Goal: Information Seeking & Learning: Learn about a topic

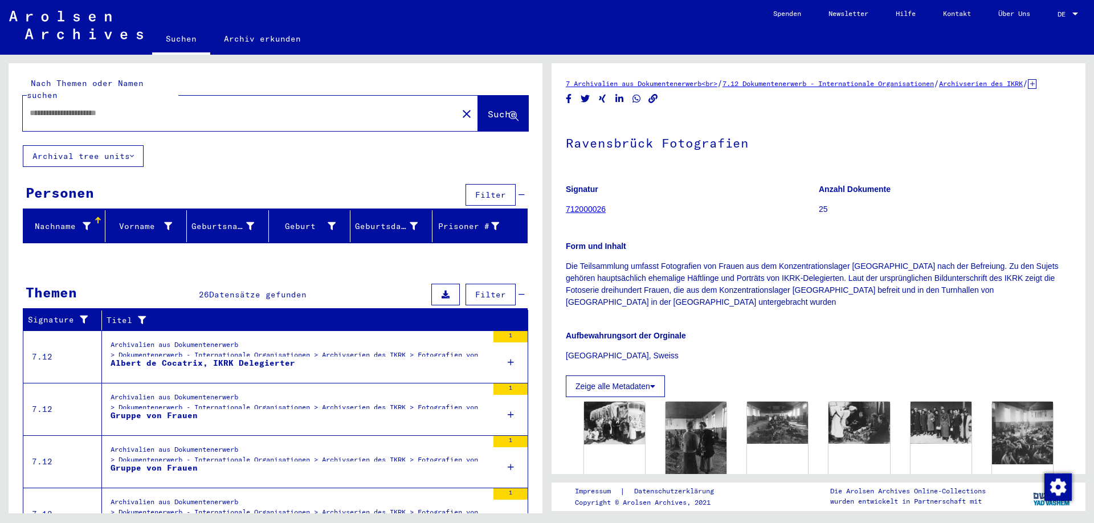
type input "*******"
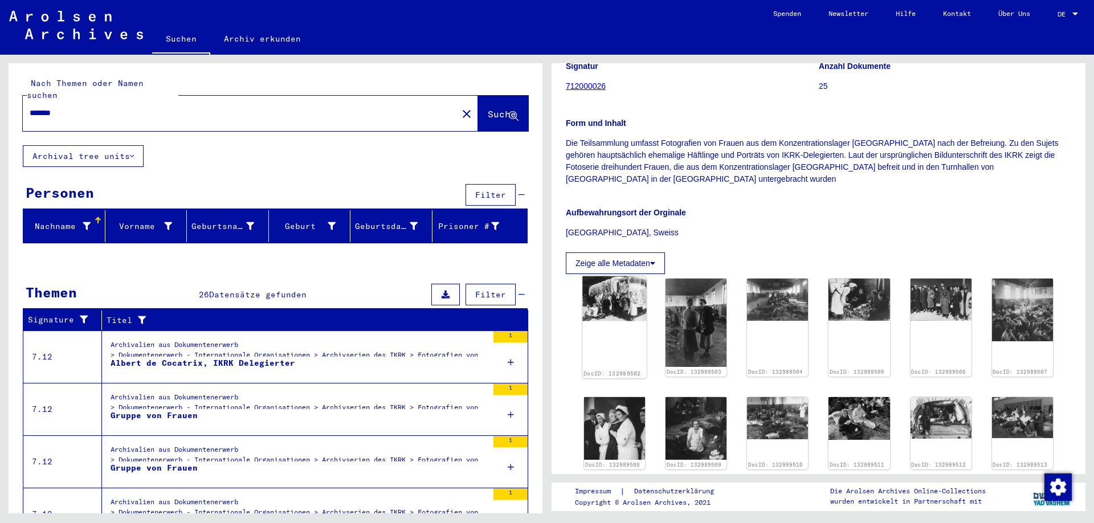
click at [624, 311] on img at bounding box center [614, 298] width 64 height 45
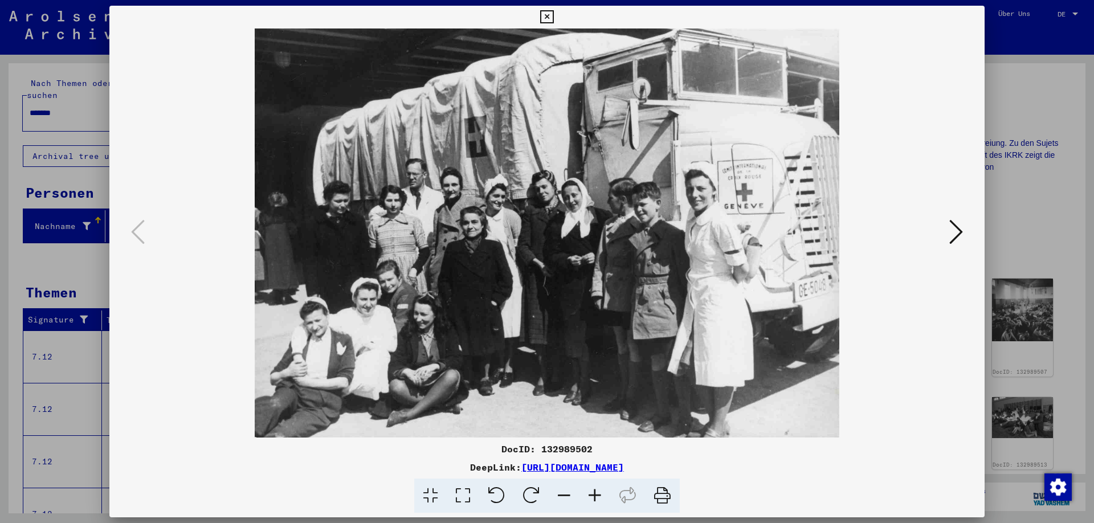
click at [958, 237] on icon at bounding box center [957, 231] width 14 height 27
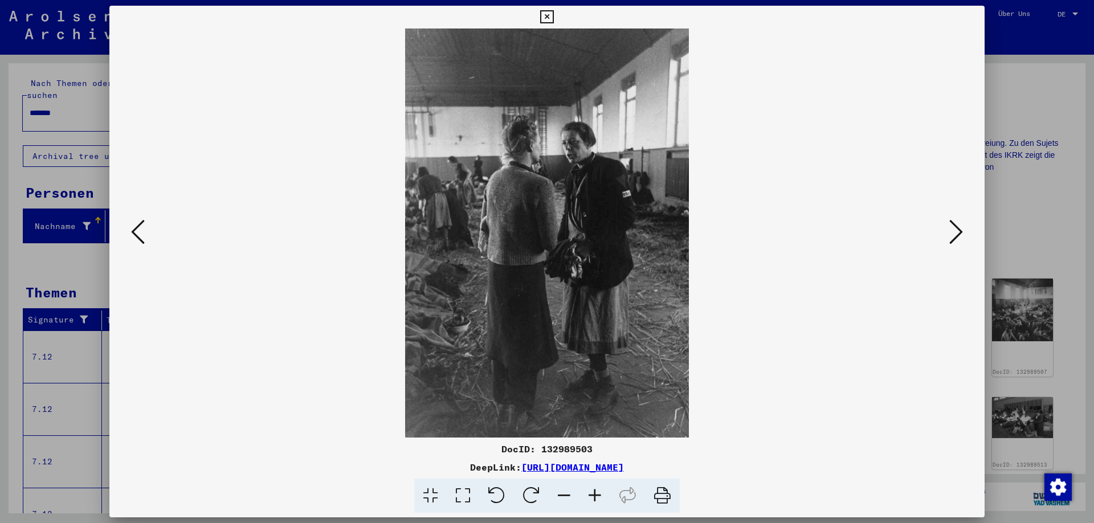
click at [958, 237] on icon at bounding box center [957, 231] width 14 height 27
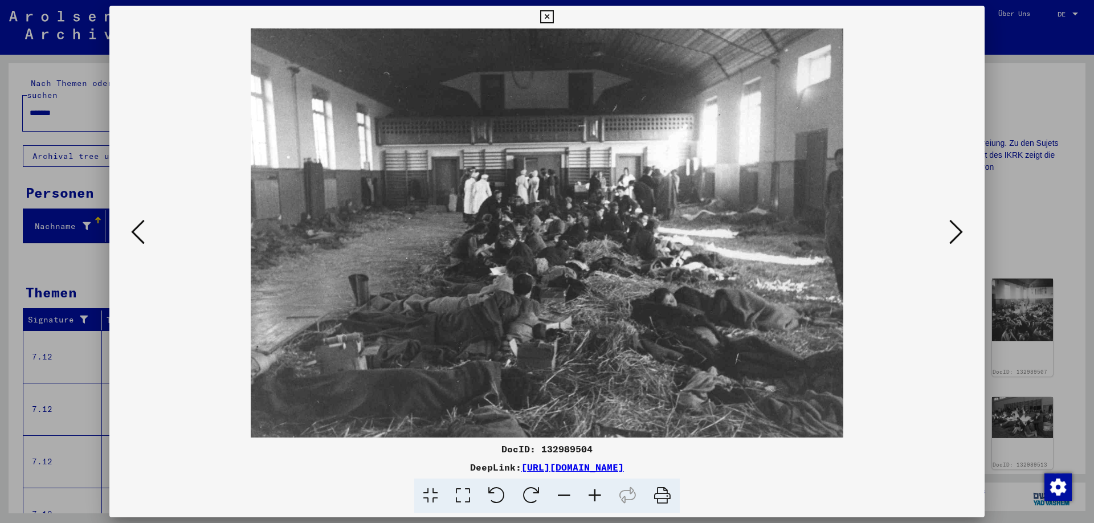
click at [958, 237] on icon at bounding box center [957, 231] width 14 height 27
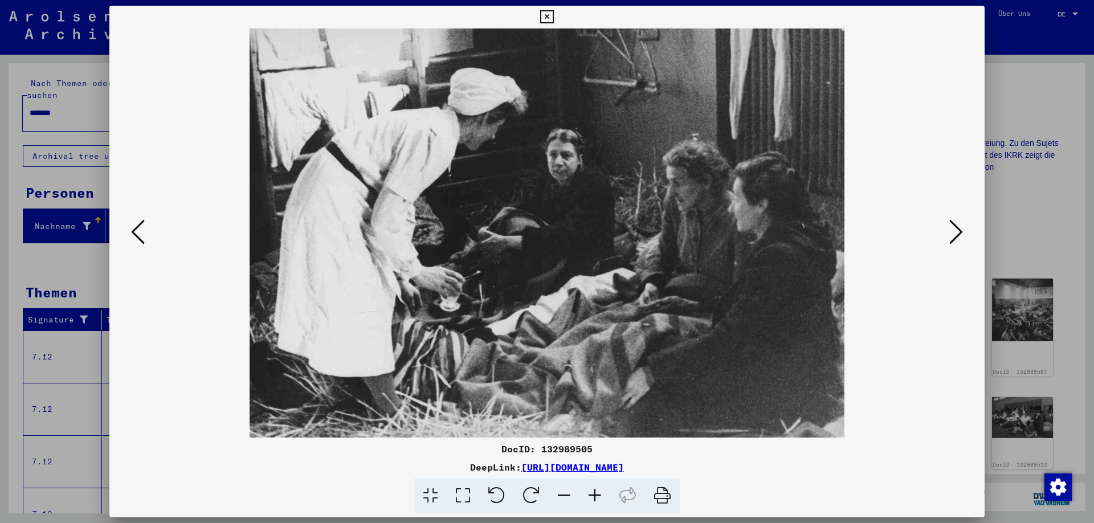
click at [958, 237] on icon at bounding box center [957, 231] width 14 height 27
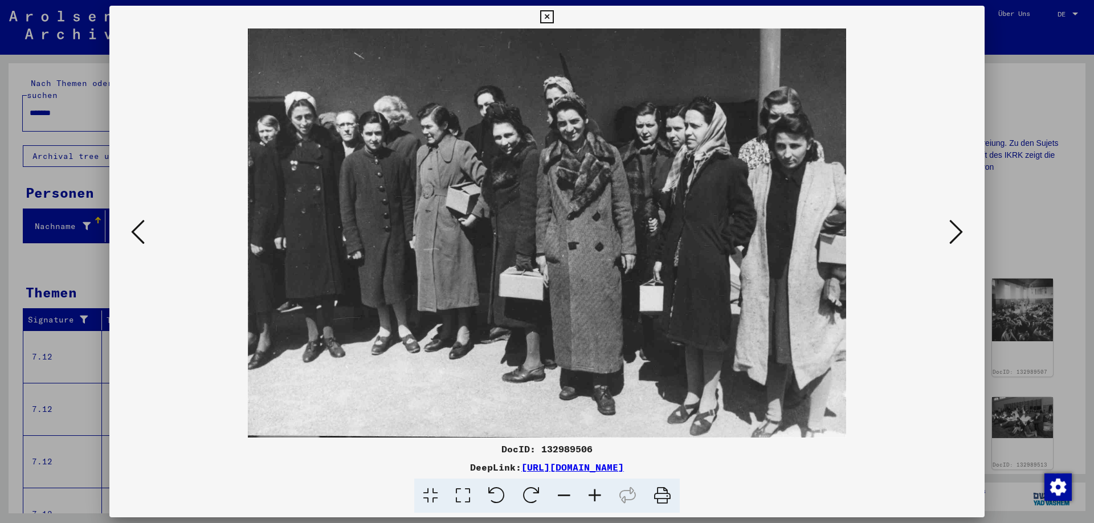
click at [958, 237] on icon at bounding box center [957, 231] width 14 height 27
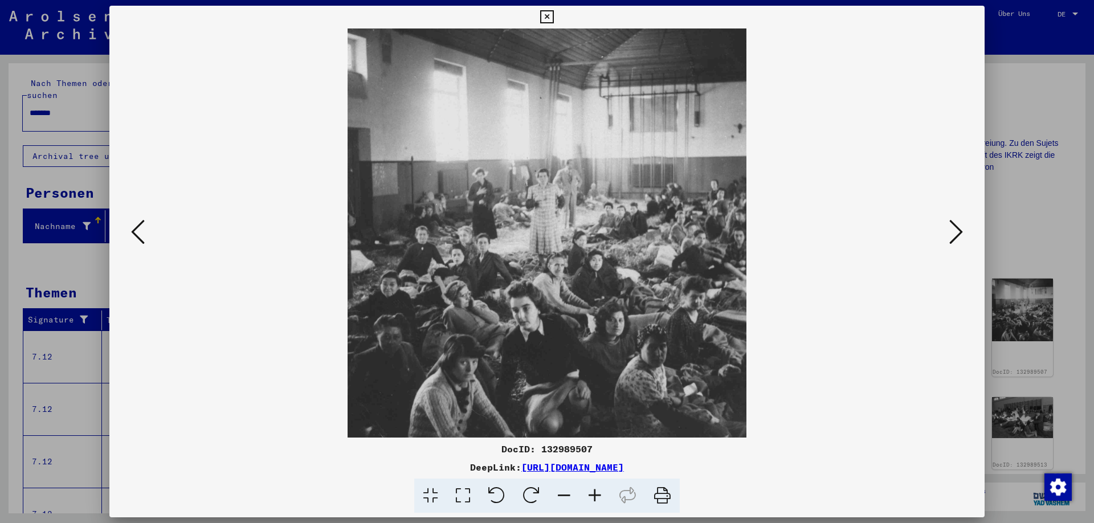
click at [958, 237] on icon at bounding box center [957, 231] width 14 height 27
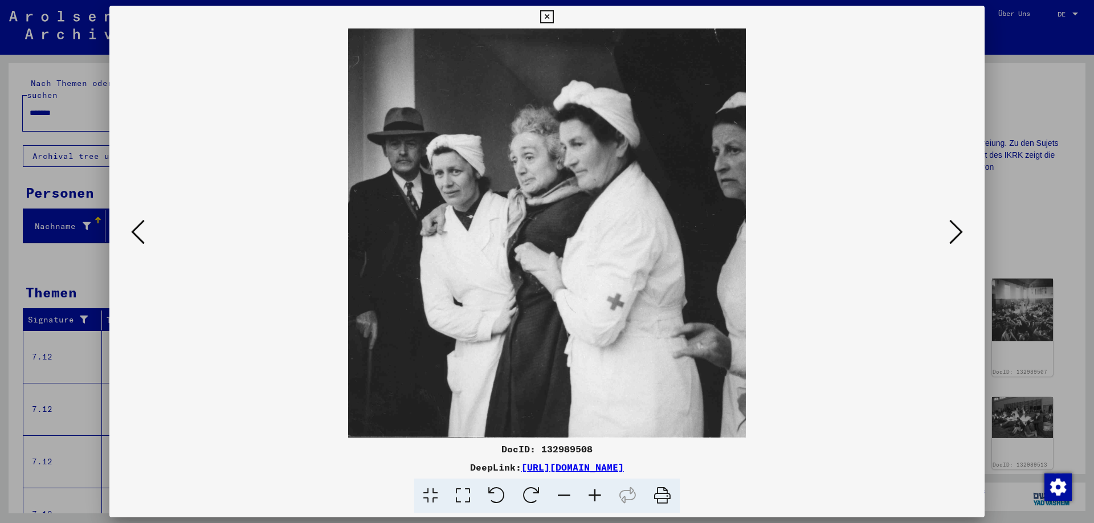
click at [958, 237] on icon at bounding box center [957, 231] width 14 height 27
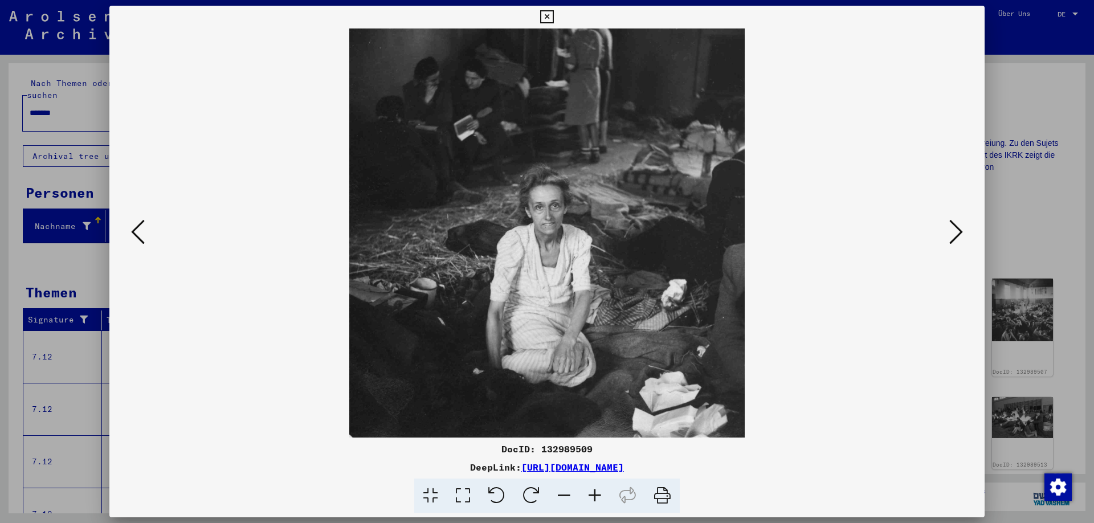
click at [958, 237] on icon at bounding box center [957, 231] width 14 height 27
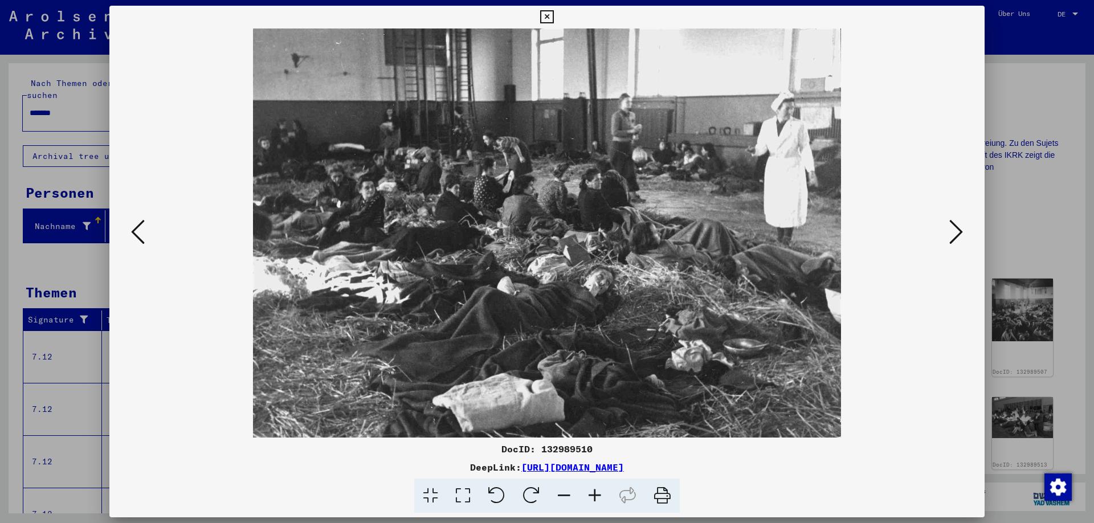
click at [958, 237] on icon at bounding box center [957, 231] width 14 height 27
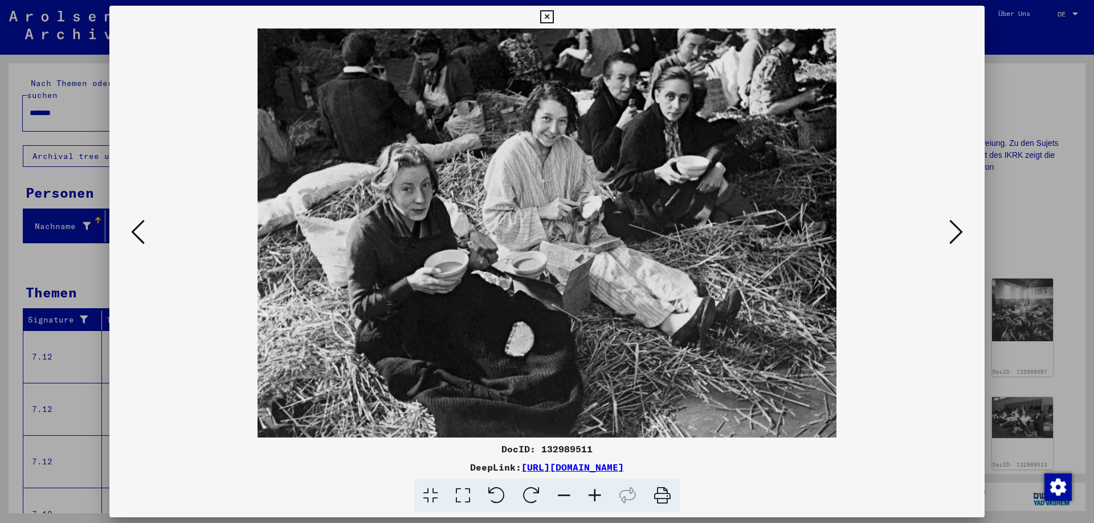
click at [958, 237] on icon at bounding box center [957, 231] width 14 height 27
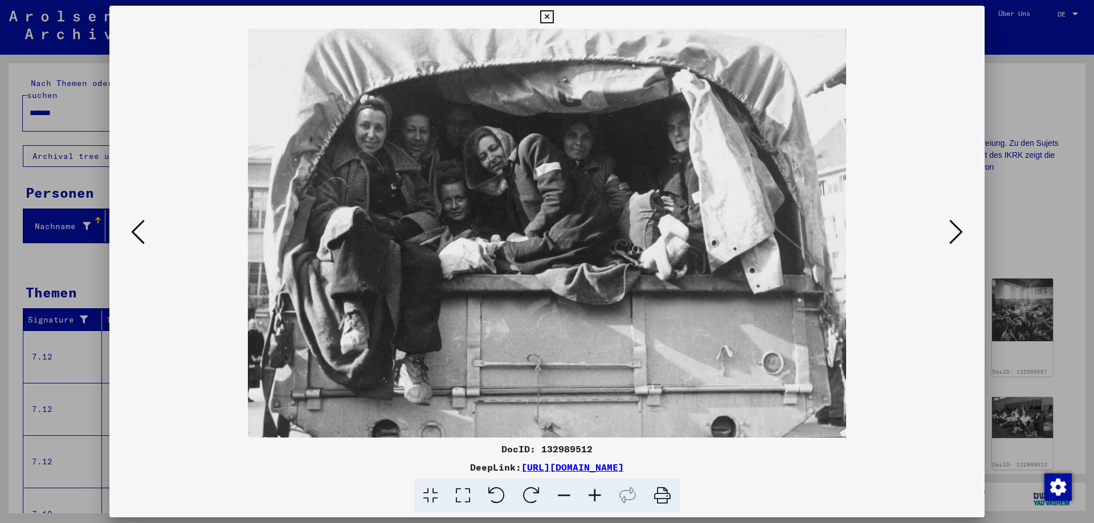
click at [958, 237] on icon at bounding box center [957, 231] width 14 height 27
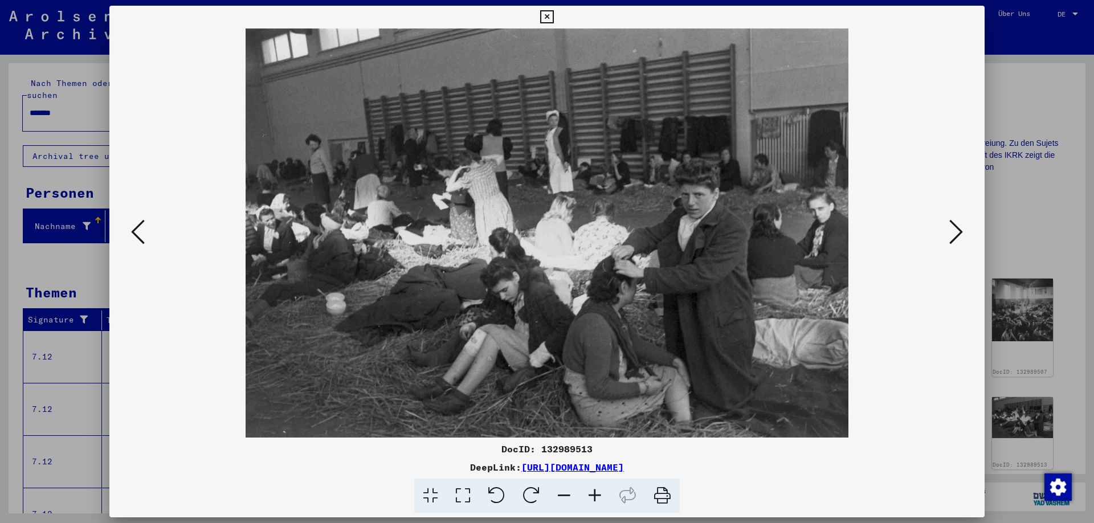
click at [958, 237] on icon at bounding box center [957, 231] width 14 height 27
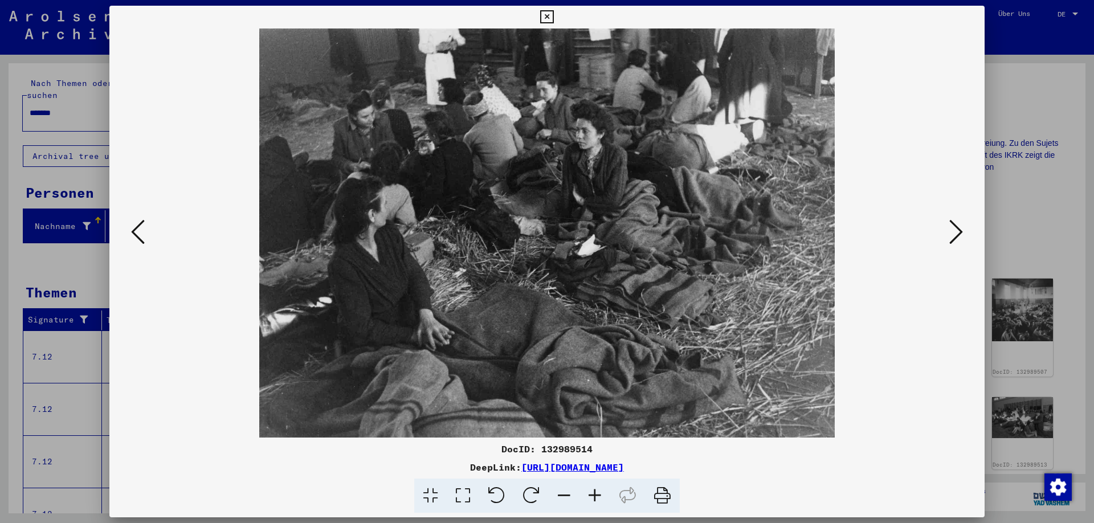
click at [958, 237] on icon at bounding box center [957, 231] width 14 height 27
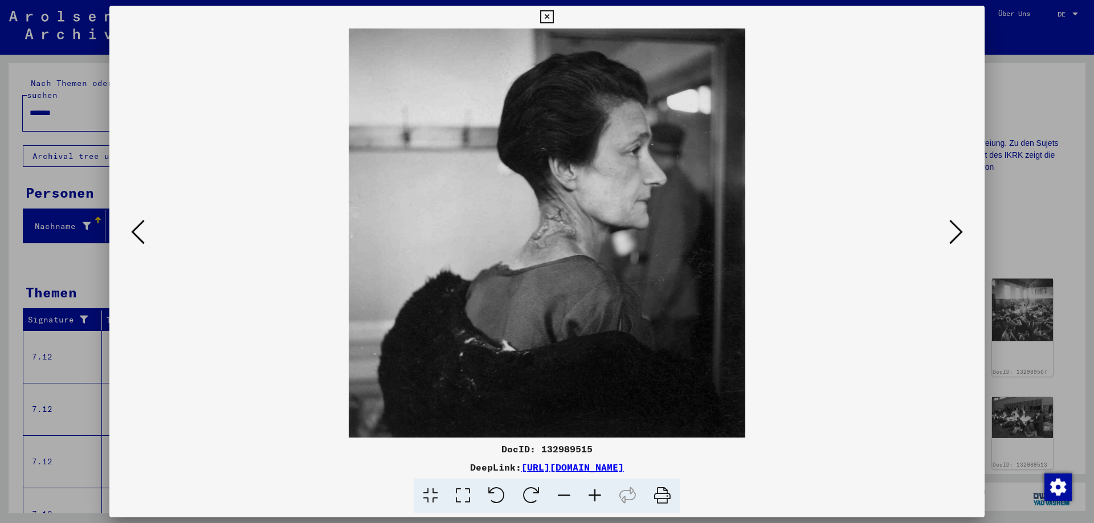
click at [958, 237] on icon at bounding box center [957, 231] width 14 height 27
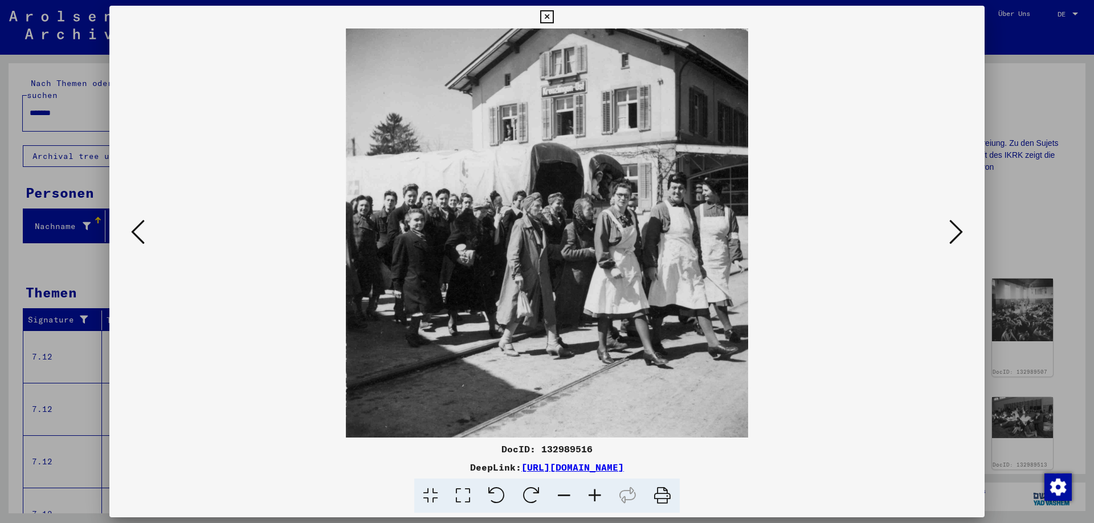
click at [958, 237] on icon at bounding box center [957, 231] width 14 height 27
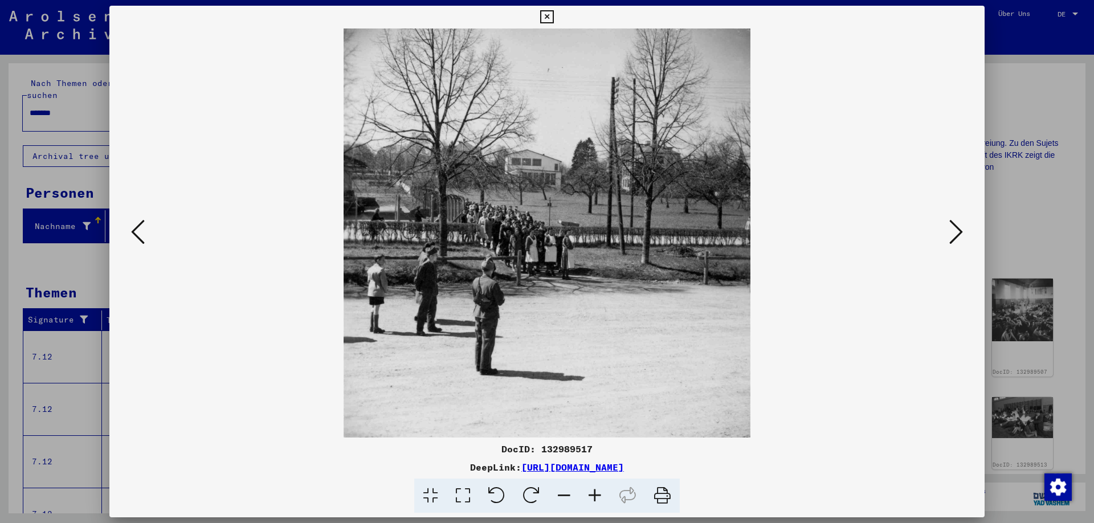
click at [958, 237] on icon at bounding box center [957, 231] width 14 height 27
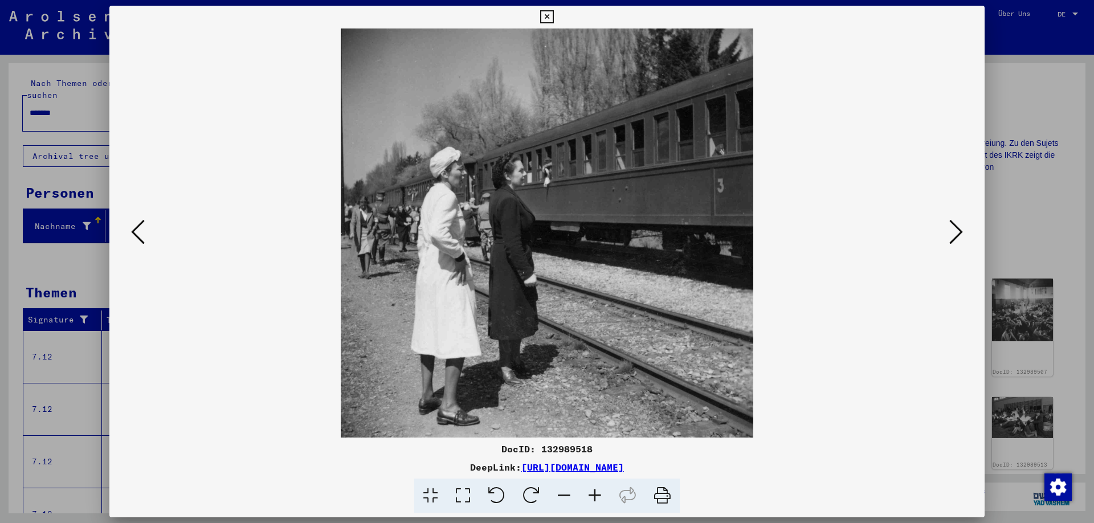
click at [958, 237] on icon at bounding box center [957, 231] width 14 height 27
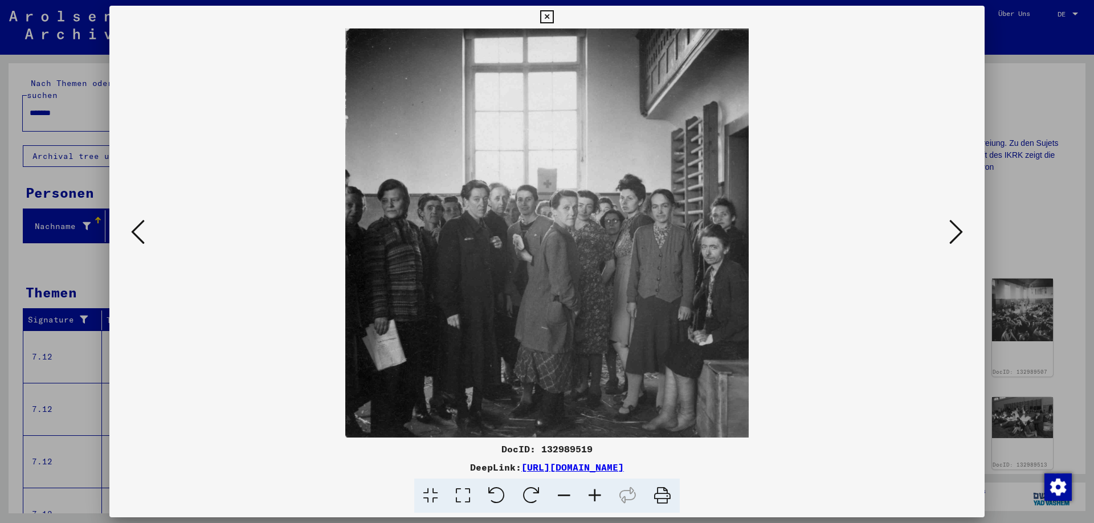
click at [958, 237] on icon at bounding box center [957, 231] width 14 height 27
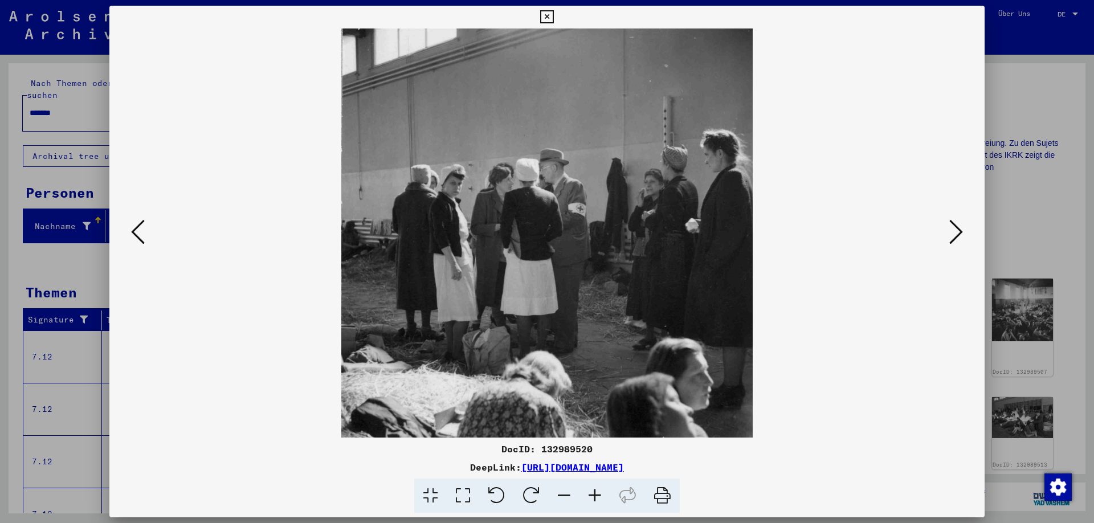
click at [958, 237] on icon at bounding box center [957, 231] width 14 height 27
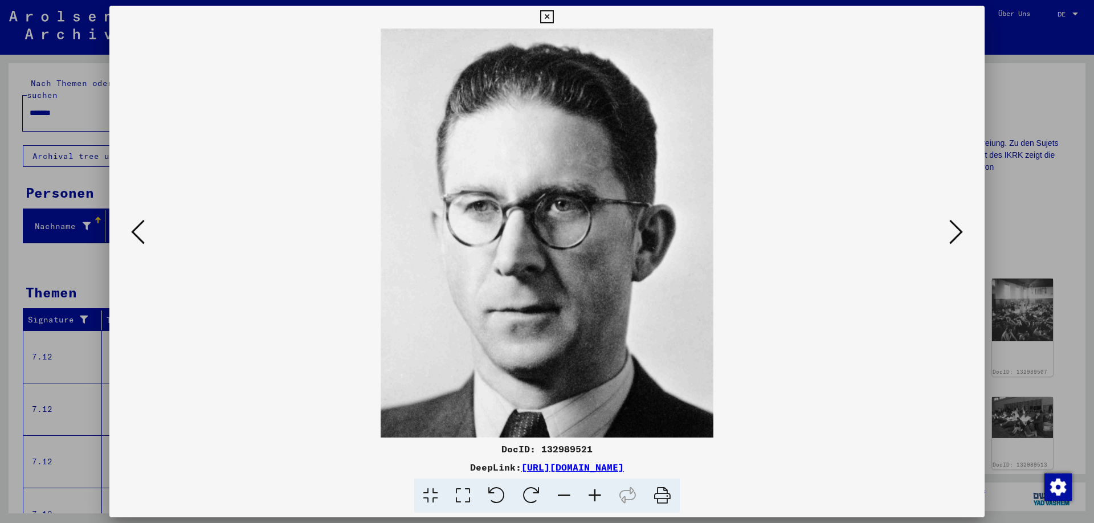
click at [958, 237] on icon at bounding box center [957, 231] width 14 height 27
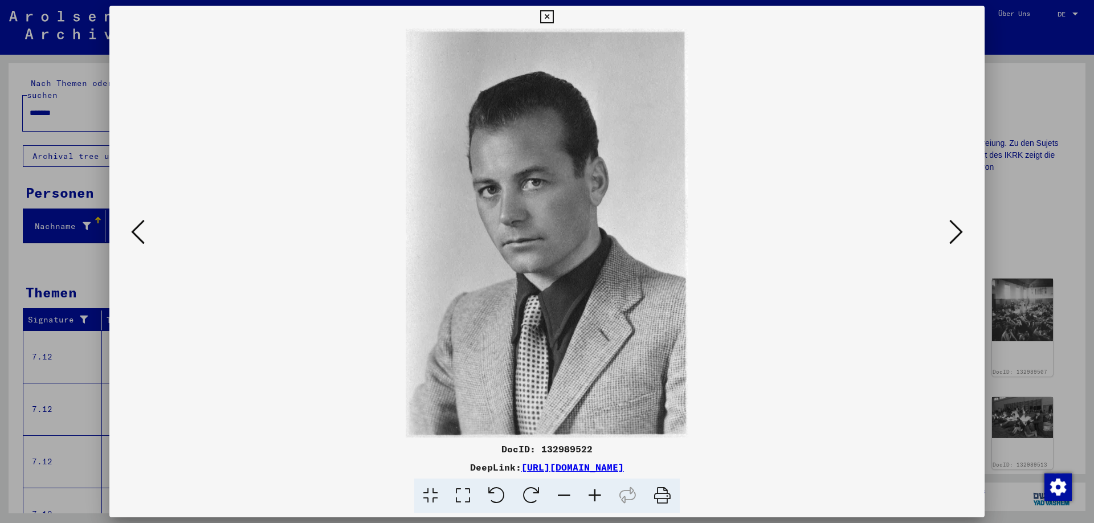
click at [958, 237] on icon at bounding box center [957, 231] width 14 height 27
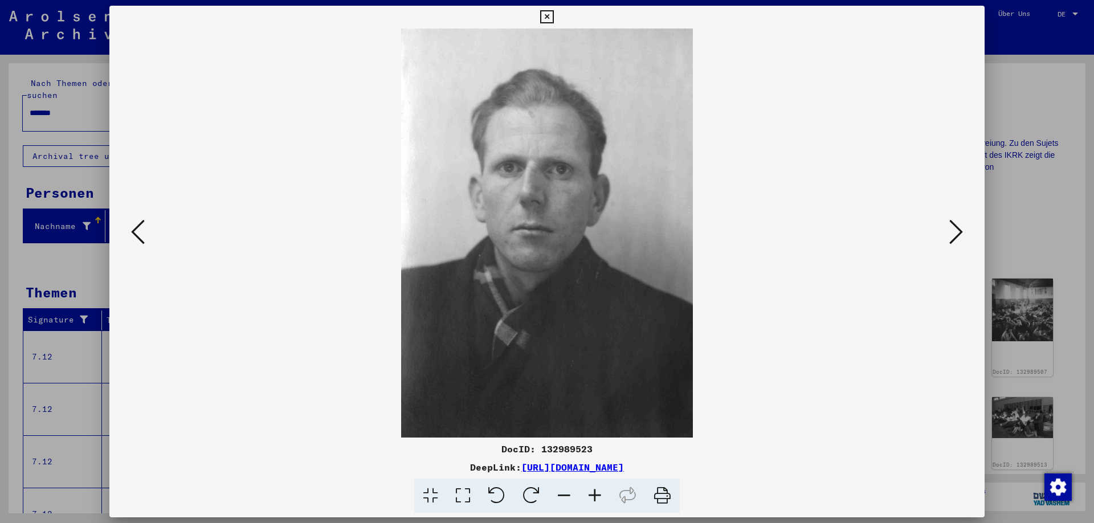
click at [958, 237] on icon at bounding box center [957, 231] width 14 height 27
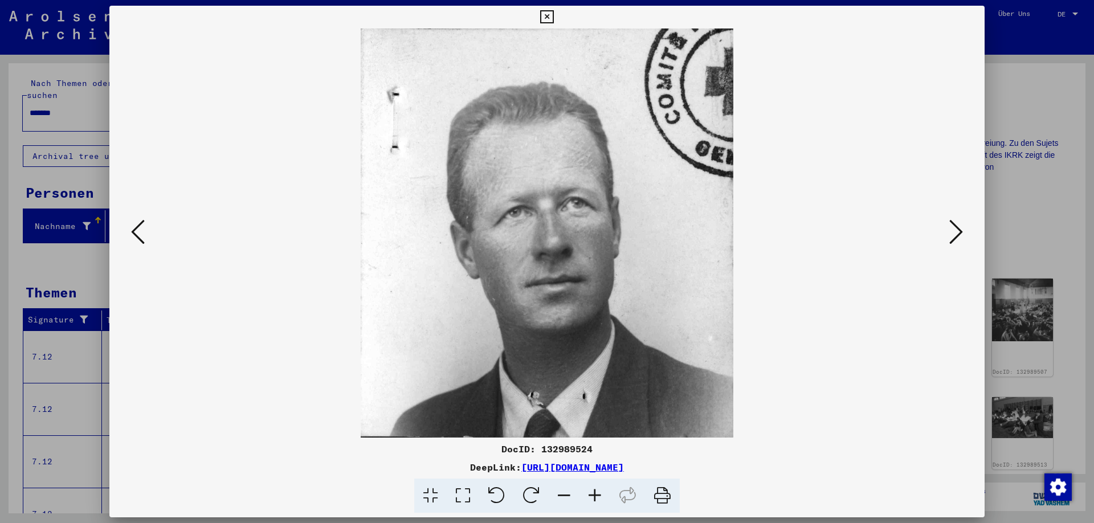
click at [958, 237] on icon at bounding box center [957, 231] width 14 height 27
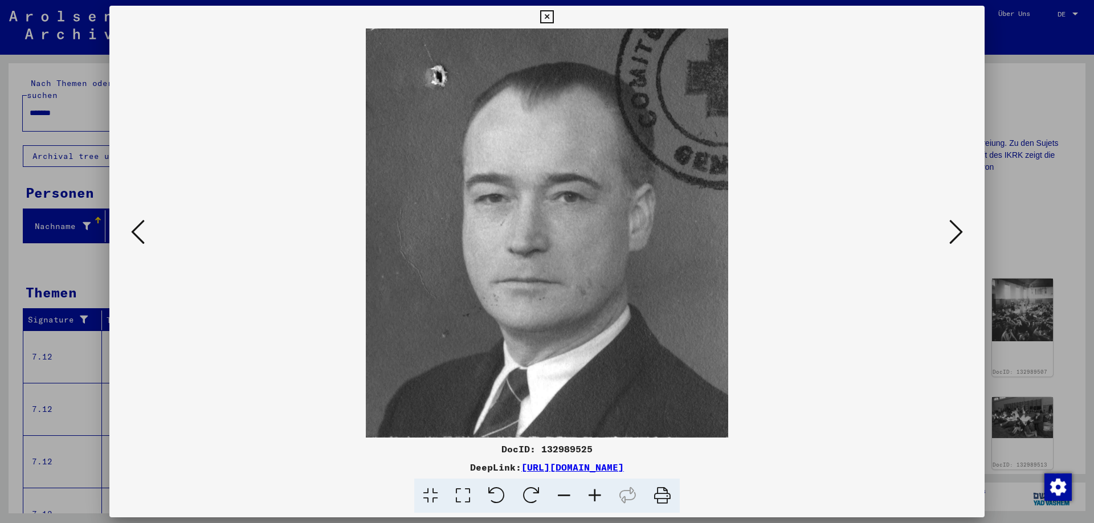
click at [958, 237] on icon at bounding box center [957, 231] width 14 height 27
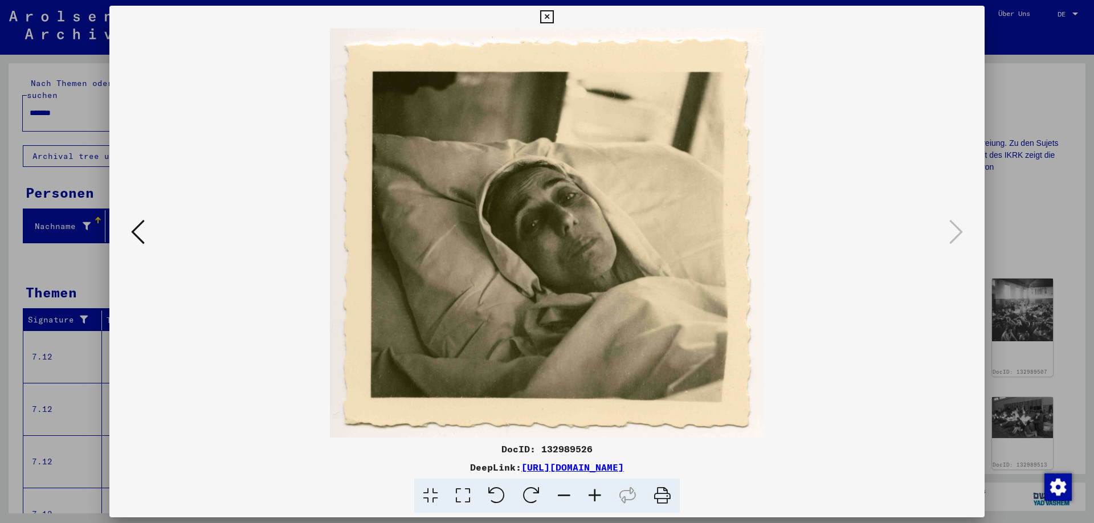
click at [138, 241] on icon at bounding box center [138, 231] width 14 height 27
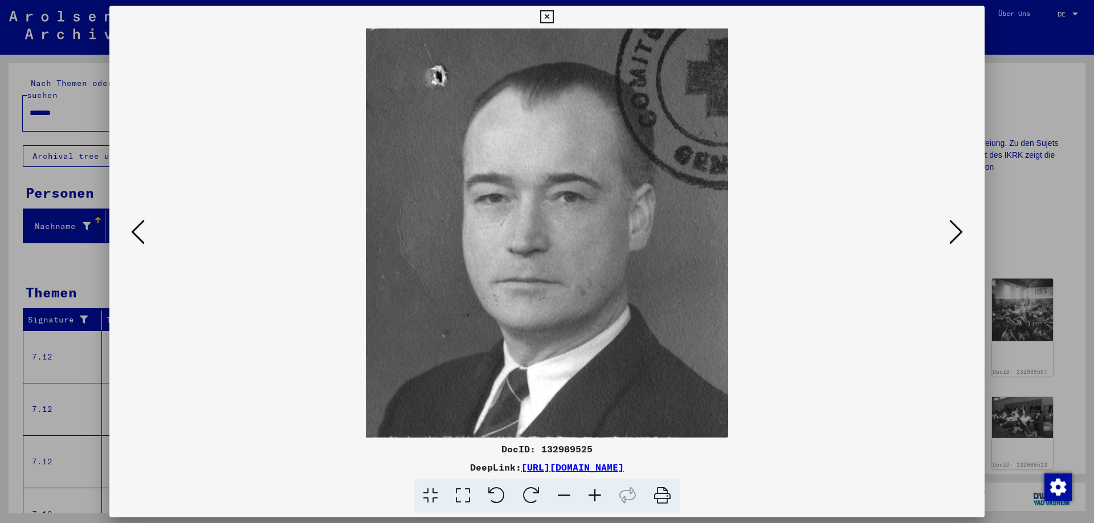
click at [138, 241] on icon at bounding box center [138, 231] width 14 height 27
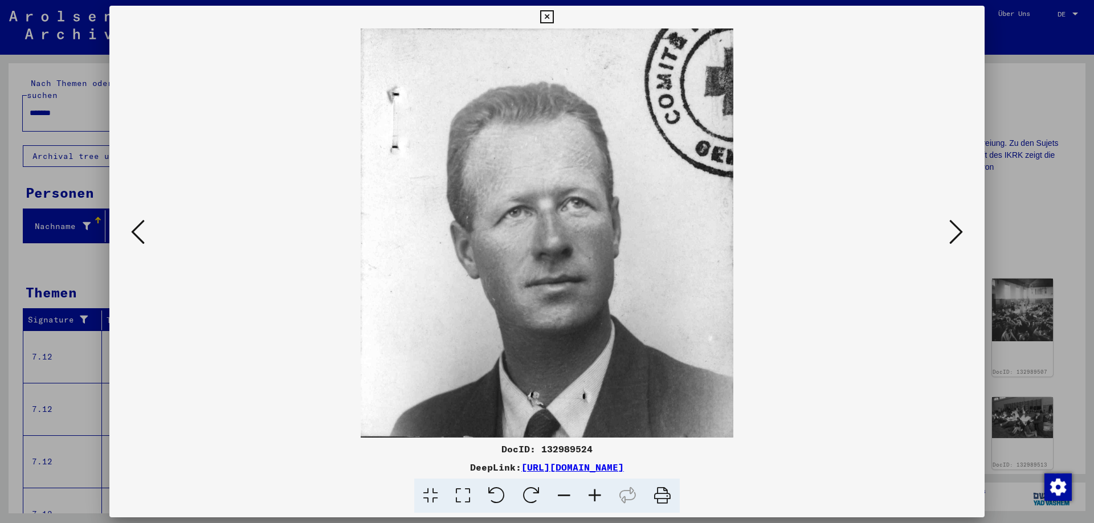
click at [138, 241] on icon at bounding box center [138, 231] width 14 height 27
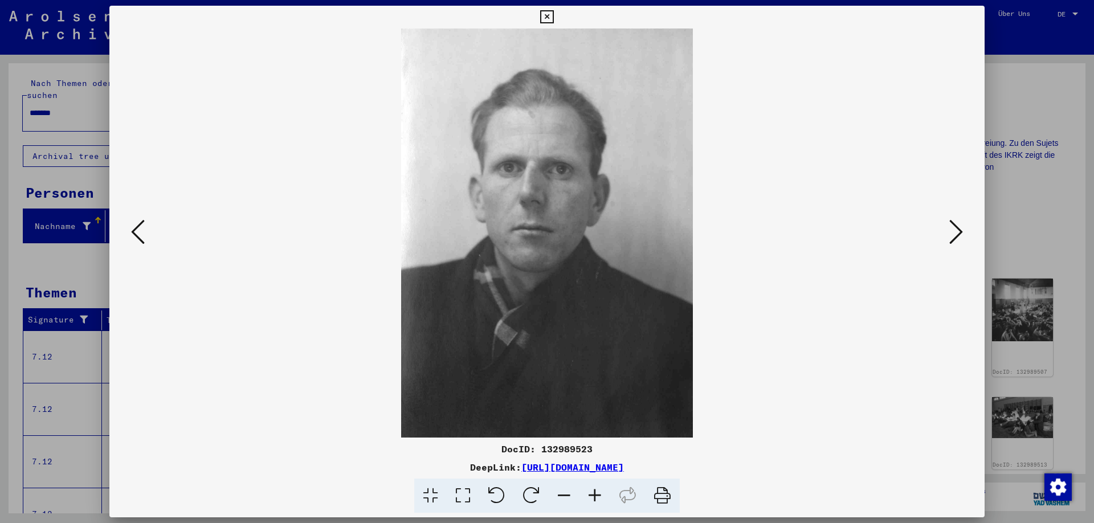
click at [138, 241] on icon at bounding box center [138, 231] width 14 height 27
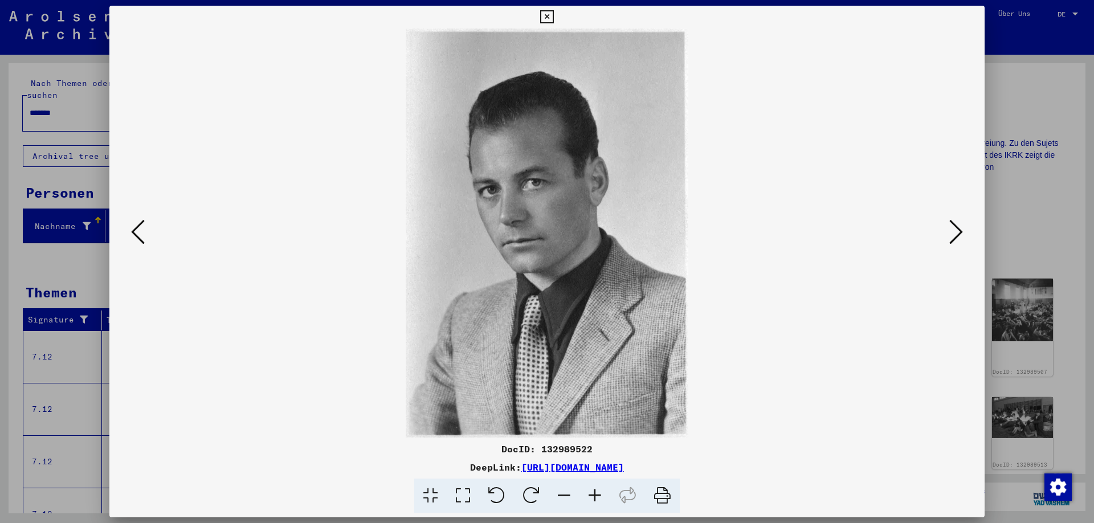
click at [138, 241] on icon at bounding box center [138, 231] width 14 height 27
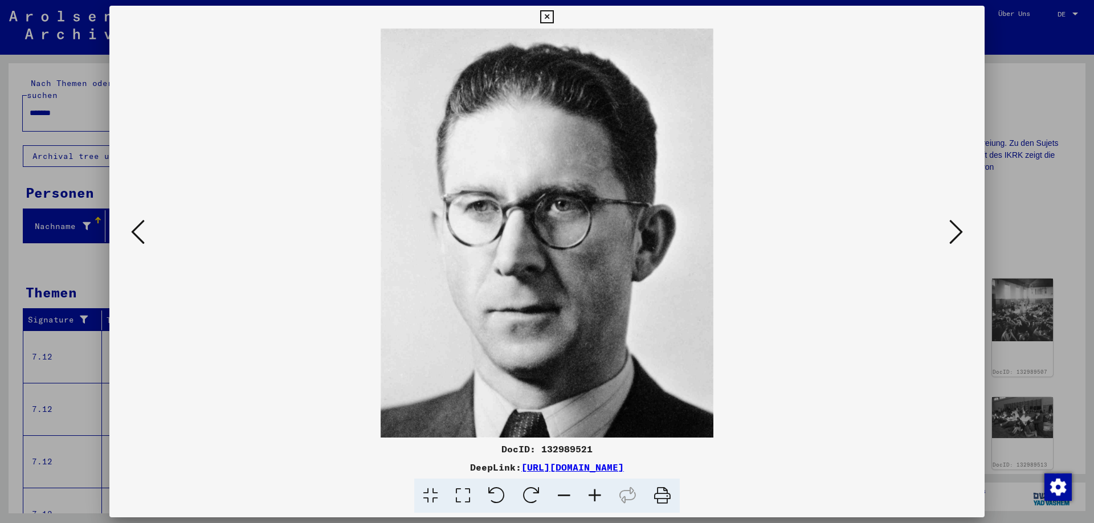
click at [138, 241] on icon at bounding box center [138, 231] width 14 height 27
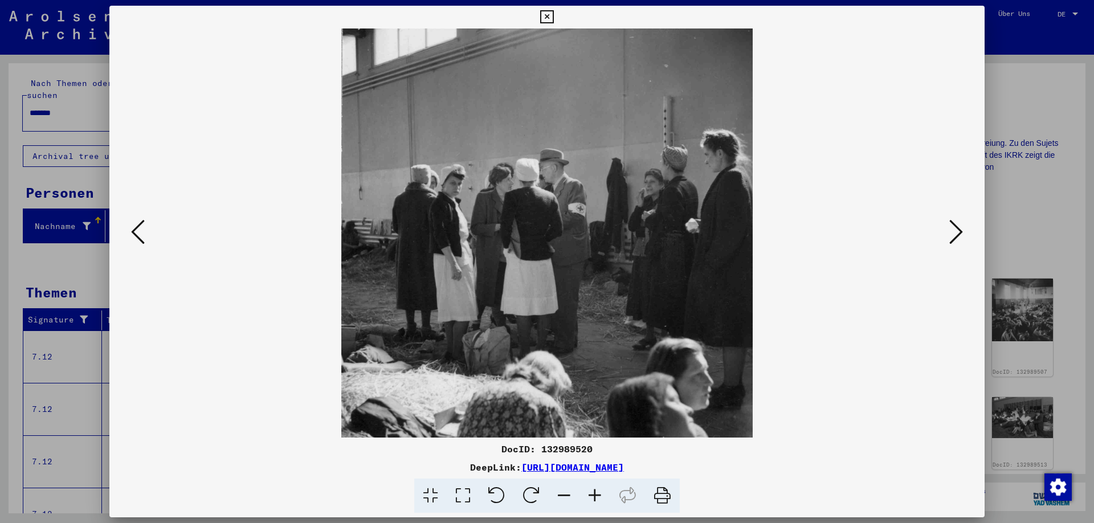
click at [138, 241] on icon at bounding box center [138, 231] width 14 height 27
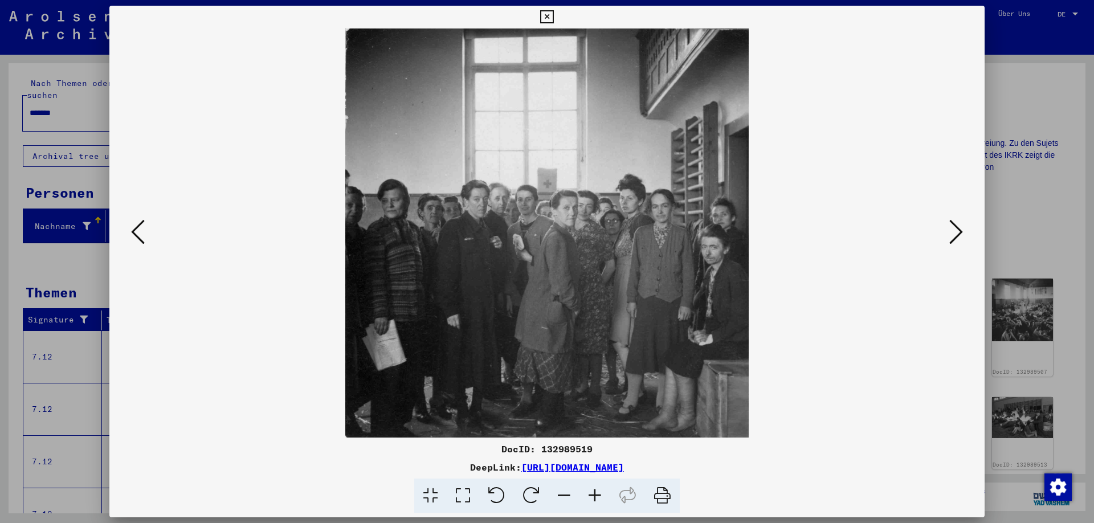
click at [138, 241] on icon at bounding box center [138, 231] width 14 height 27
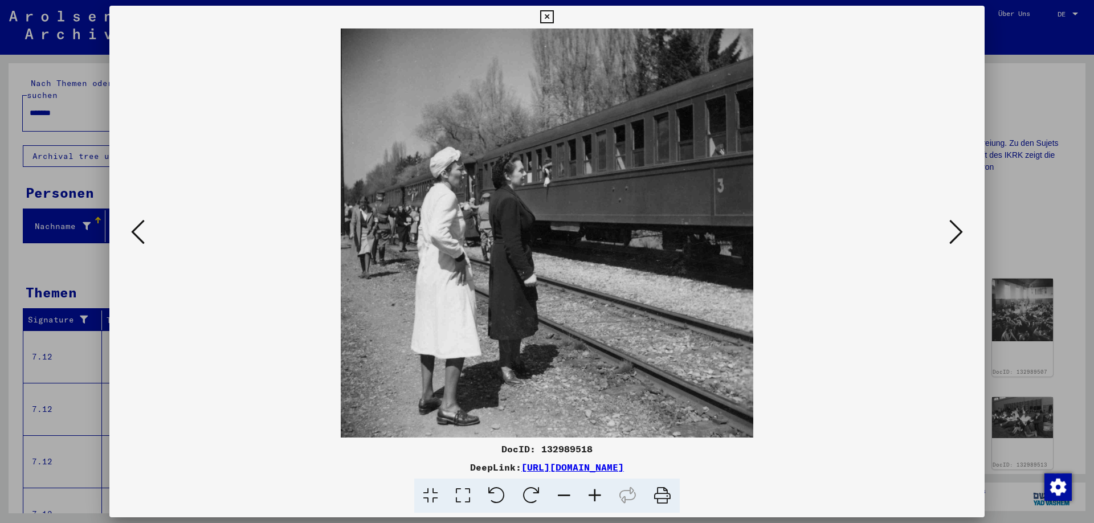
click at [138, 241] on icon at bounding box center [138, 231] width 14 height 27
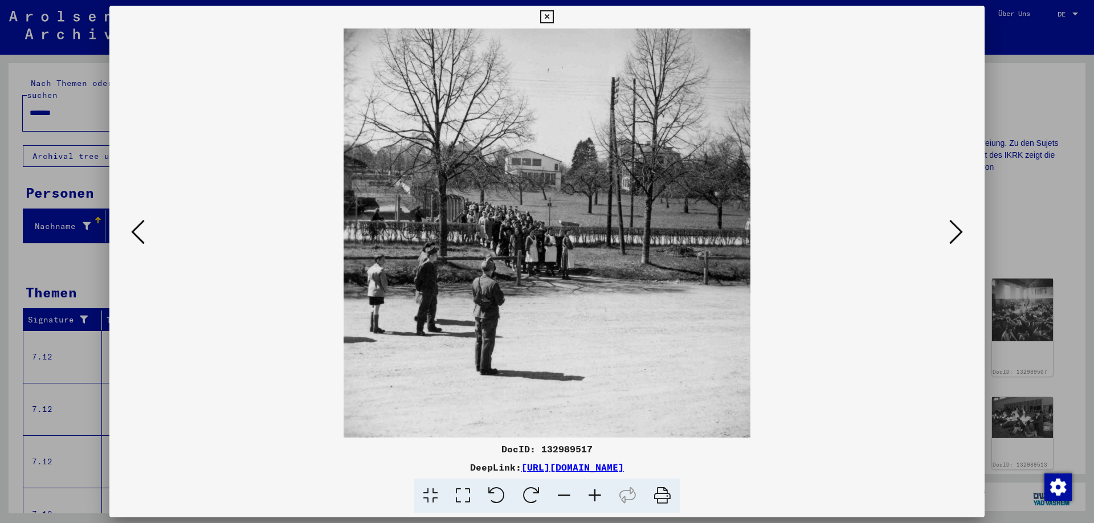
click at [138, 241] on icon at bounding box center [138, 231] width 14 height 27
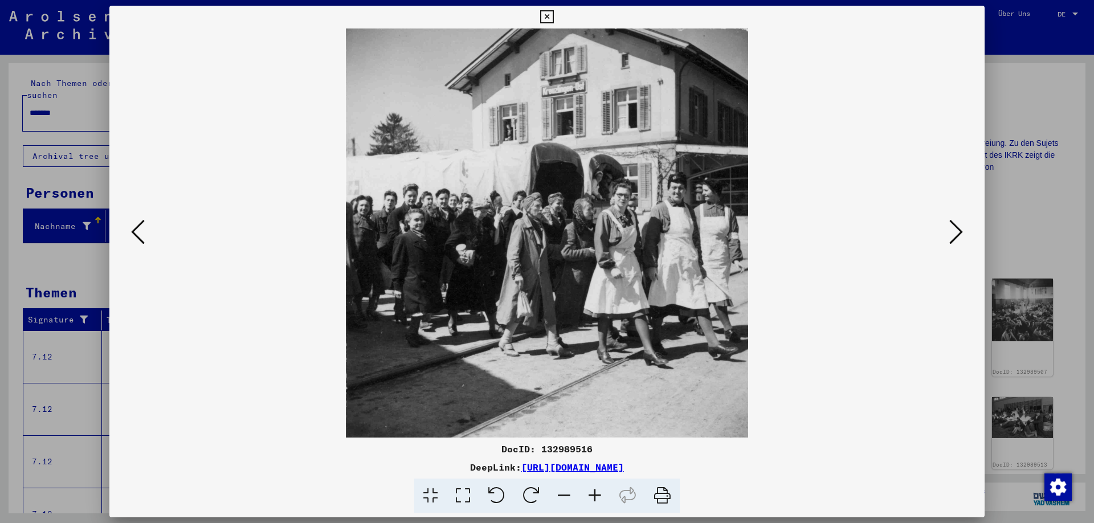
click at [138, 241] on icon at bounding box center [138, 231] width 14 height 27
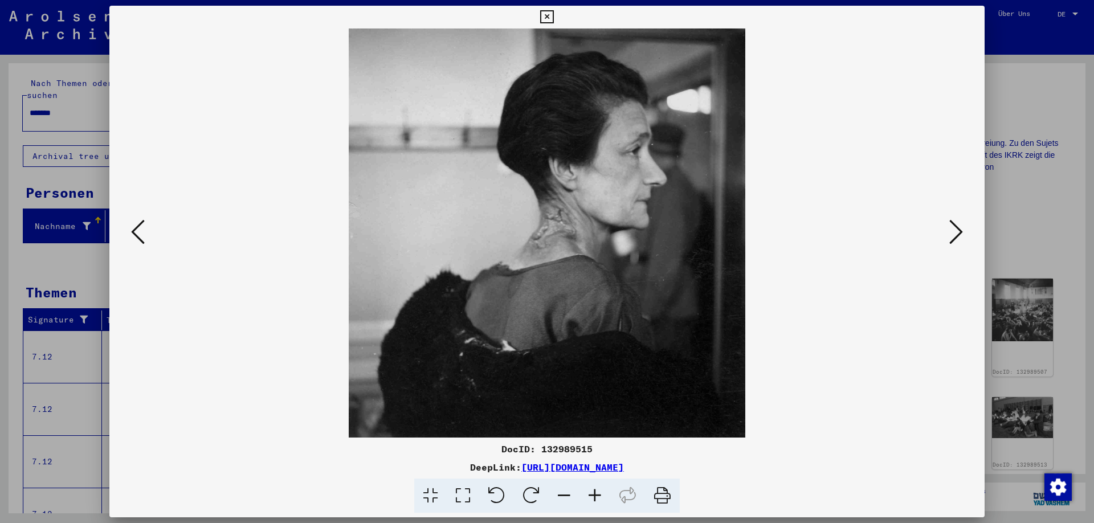
click at [138, 241] on icon at bounding box center [138, 231] width 14 height 27
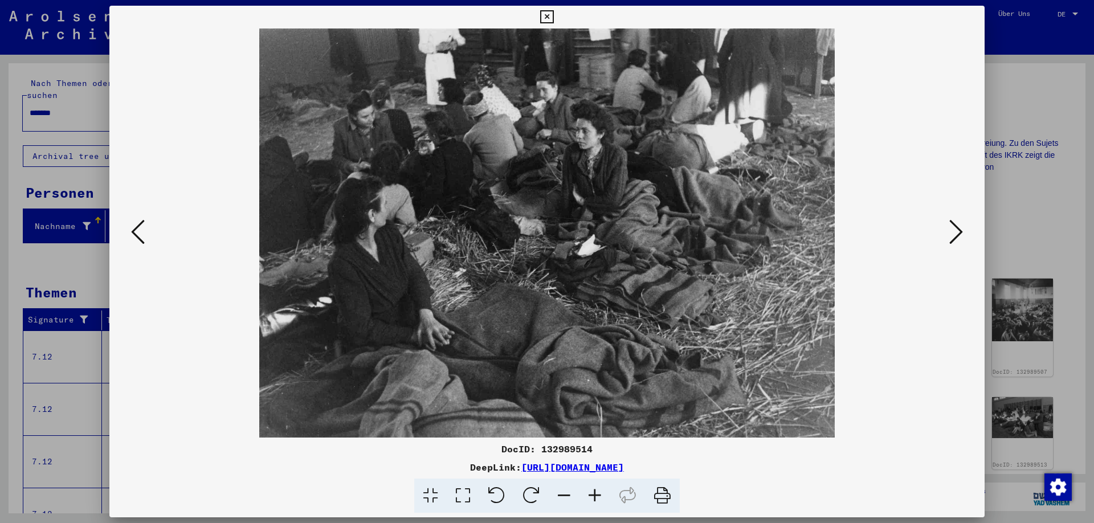
click at [138, 241] on icon at bounding box center [138, 231] width 14 height 27
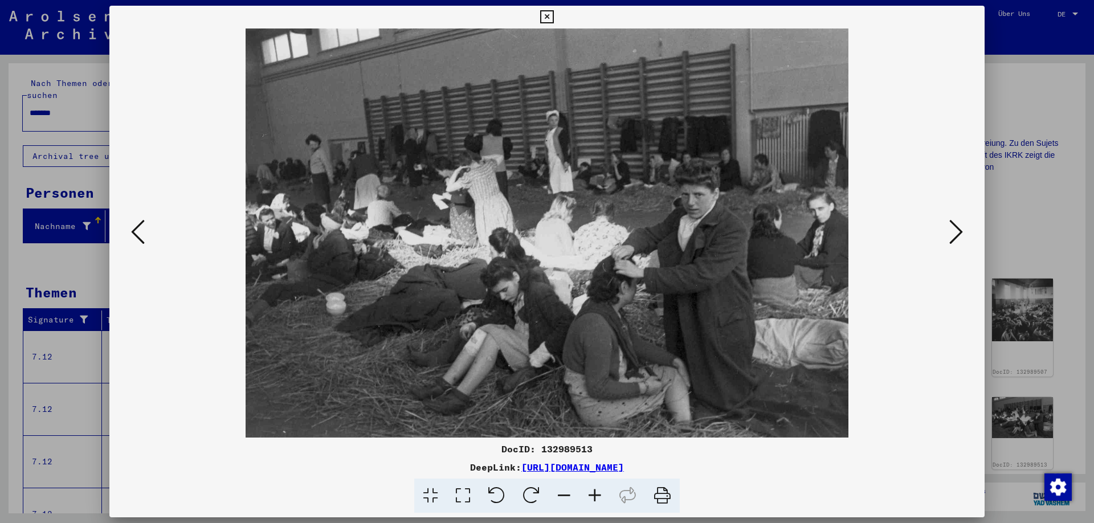
click at [138, 241] on icon at bounding box center [138, 231] width 14 height 27
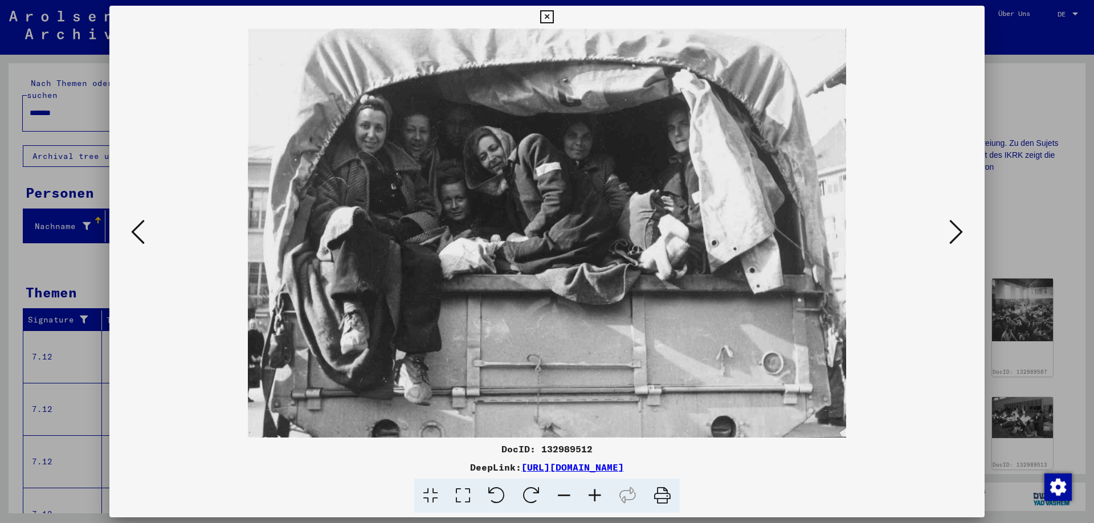
click at [138, 241] on icon at bounding box center [138, 231] width 14 height 27
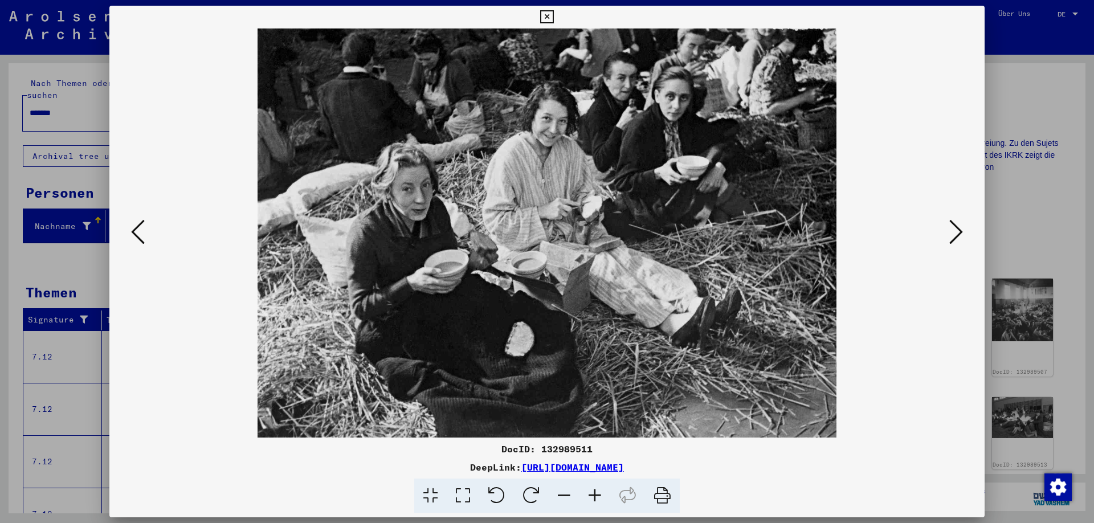
click at [138, 241] on icon at bounding box center [138, 231] width 14 height 27
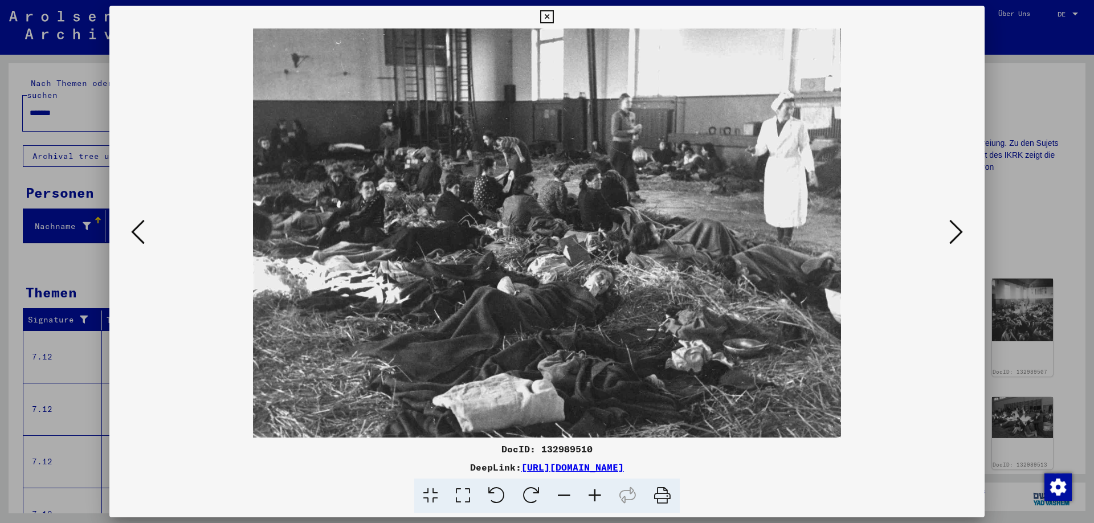
click at [138, 241] on icon at bounding box center [138, 231] width 14 height 27
